Goal: Navigation & Orientation: Understand site structure

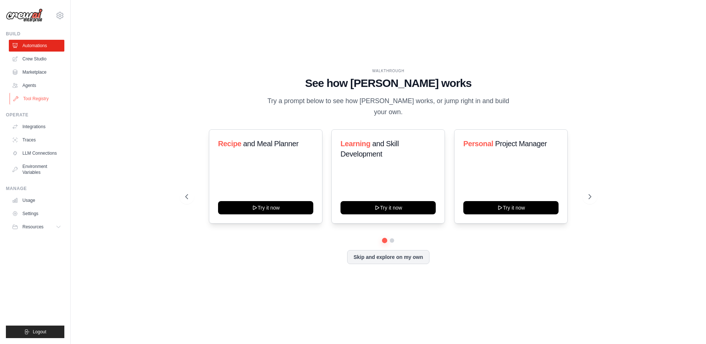
click at [42, 97] on link "Tool Registry" at bounding box center [38, 99] width 56 height 12
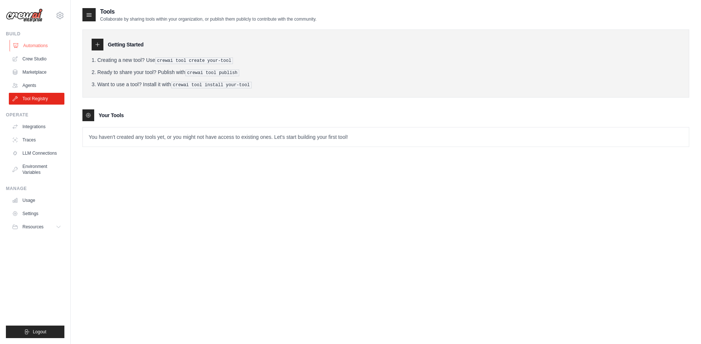
click at [36, 47] on link "Automations" at bounding box center [38, 46] width 56 height 12
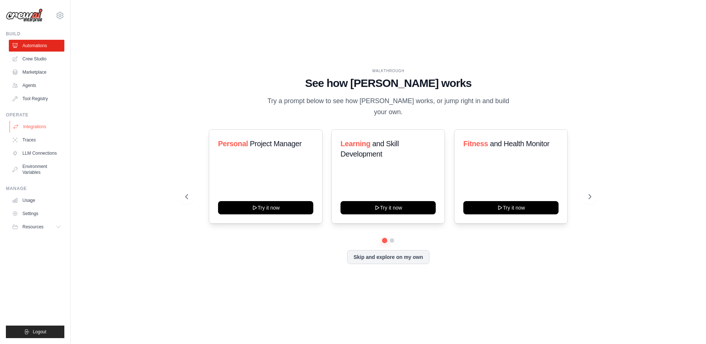
click at [38, 126] on link "Integrations" at bounding box center [38, 127] width 56 height 12
